Goal: Navigation & Orientation: Find specific page/section

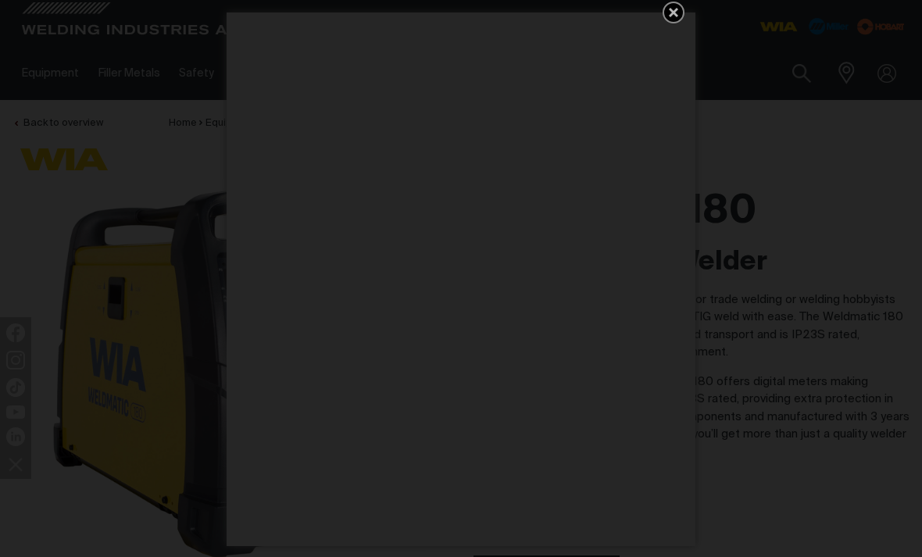
click at [670, 12] on icon "Get 5 WIA Welding Guides Free!" at bounding box center [673, 12] width 19 height 19
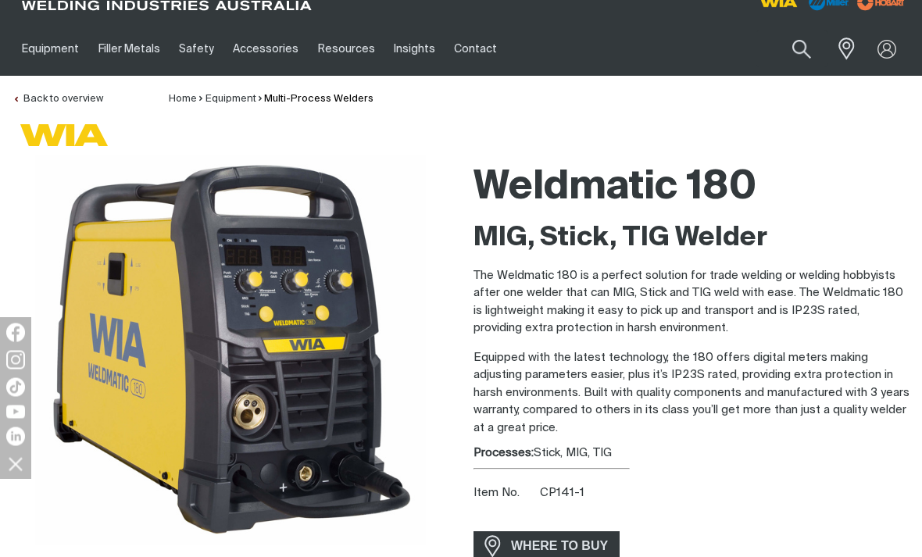
scroll to position [25, 0]
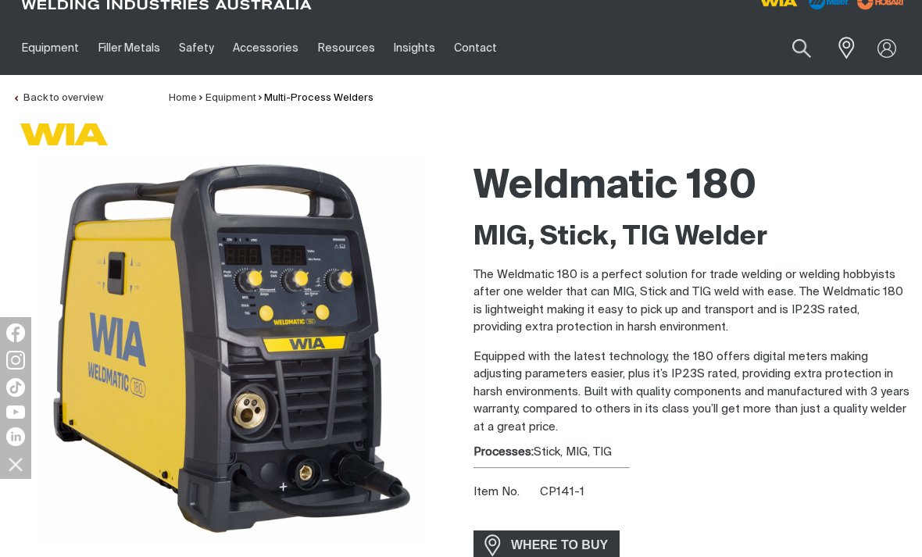
click at [233, 94] on link "Equipment" at bounding box center [230, 98] width 51 height 10
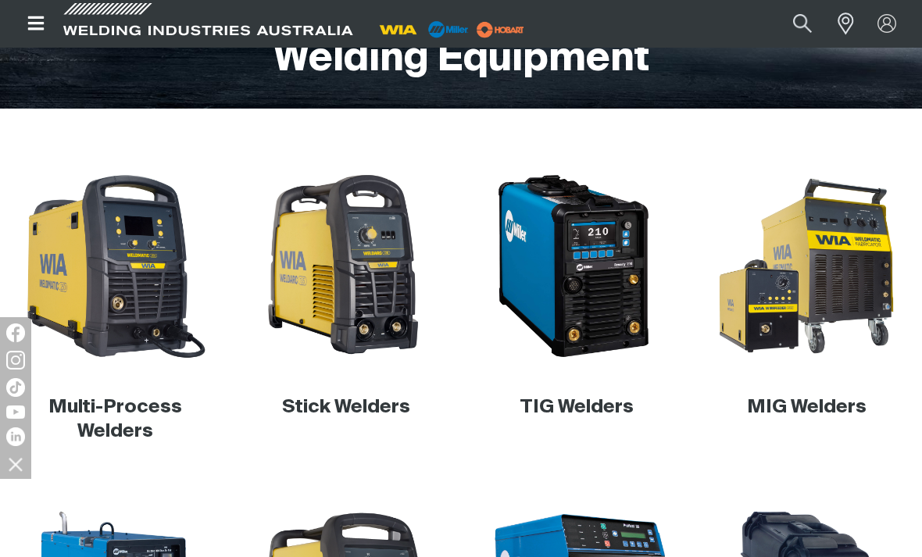
scroll to position [328, 0]
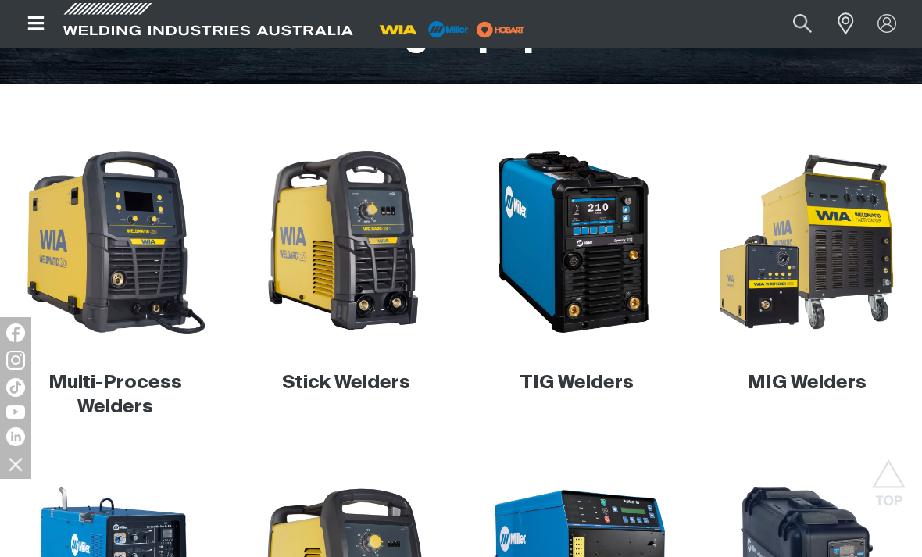
click at [129, 384] on link "Multi-Process Welders" at bounding box center [115, 394] width 134 height 43
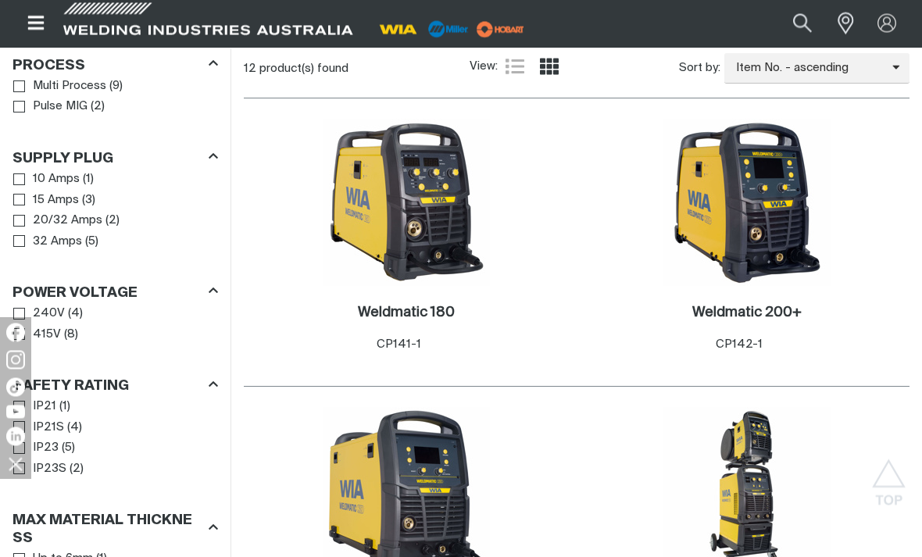
scroll to position [743, 0]
click at [440, 319] on h2 "Weldmatic 180 ." at bounding box center [406, 312] width 97 height 14
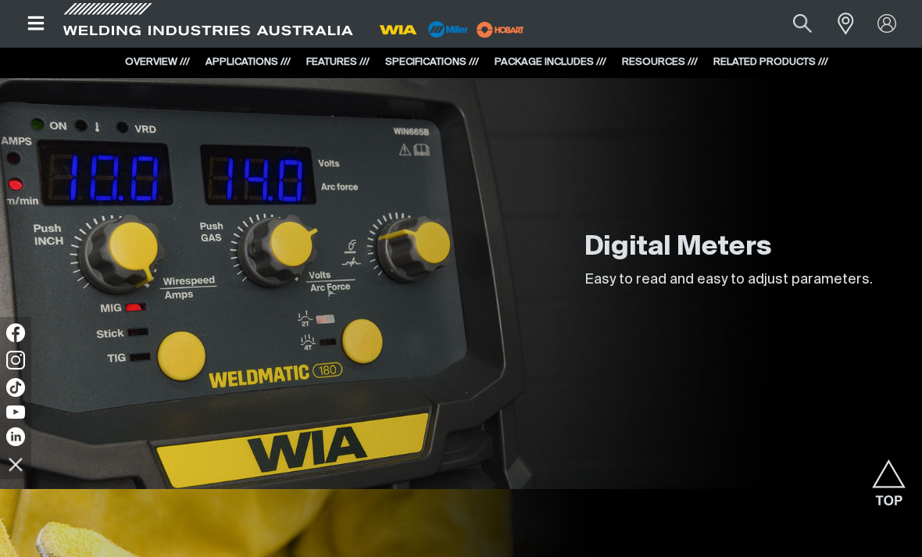
scroll to position [2904, 0]
